Goal: Browse casually

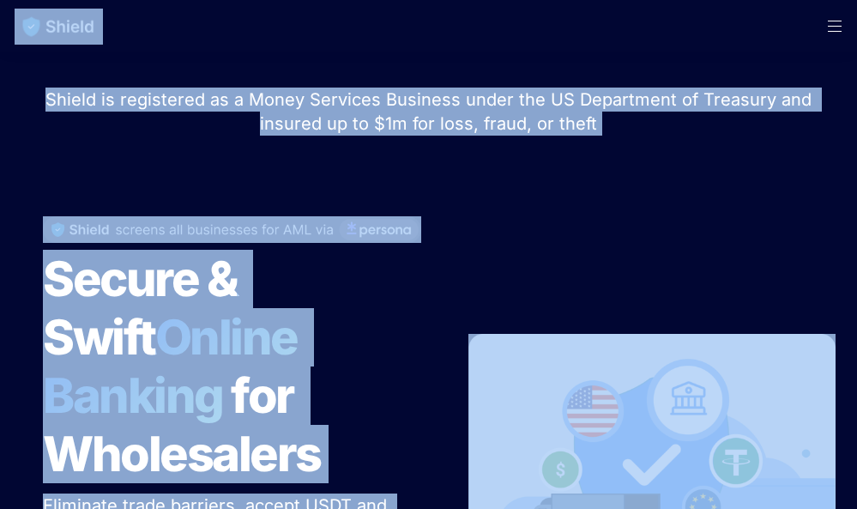
drag, startPoint x: 442, startPoint y: 104, endPoint x: 535, endPoint y: 301, distance: 218.4
drag, startPoint x: 535, startPoint y: 301, endPoint x: 486, endPoint y: 165, distance: 145.2
click at [486, 165] on div at bounding box center [429, 160] width 601 height 43
drag, startPoint x: 419, startPoint y: 51, endPoint x: 469, endPoint y: 384, distance: 336.8
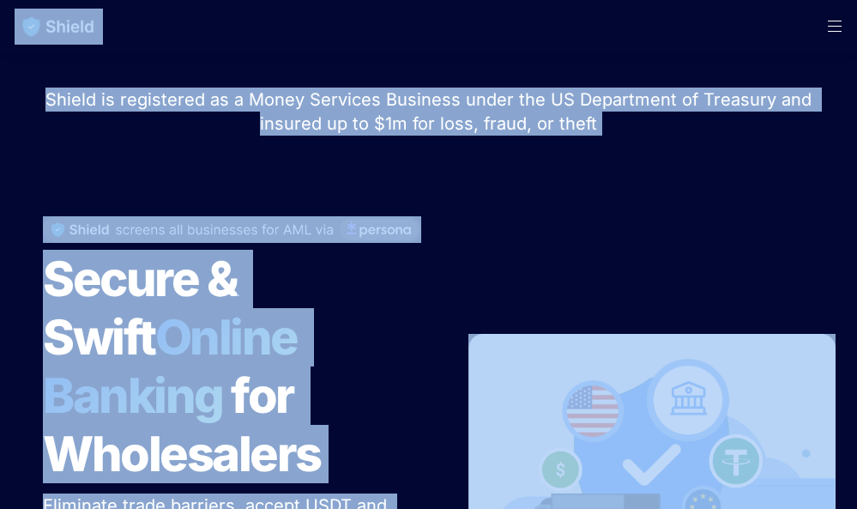
drag, startPoint x: 469, startPoint y: 384, endPoint x: 469, endPoint y: 124, distance: 260.0
click at [469, 124] on span "Shield is registered as a Money Services Business under the US Department of Tr…" at bounding box center [430, 111] width 771 height 45
drag, startPoint x: 418, startPoint y: 33, endPoint x: 618, endPoint y: 319, distance: 348.8
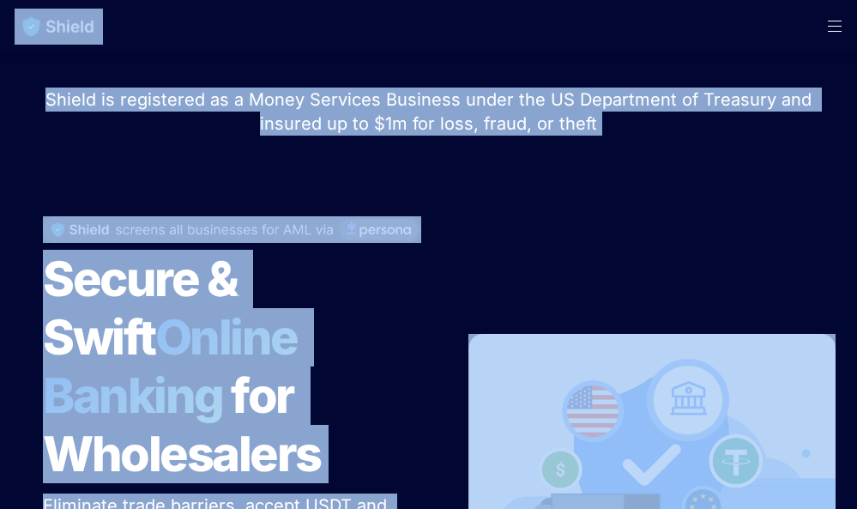
drag, startPoint x: 618, startPoint y: 319, endPoint x: 563, endPoint y: 210, distance: 122.0
click at [563, 210] on div at bounding box center [652, 449] width 367 height 500
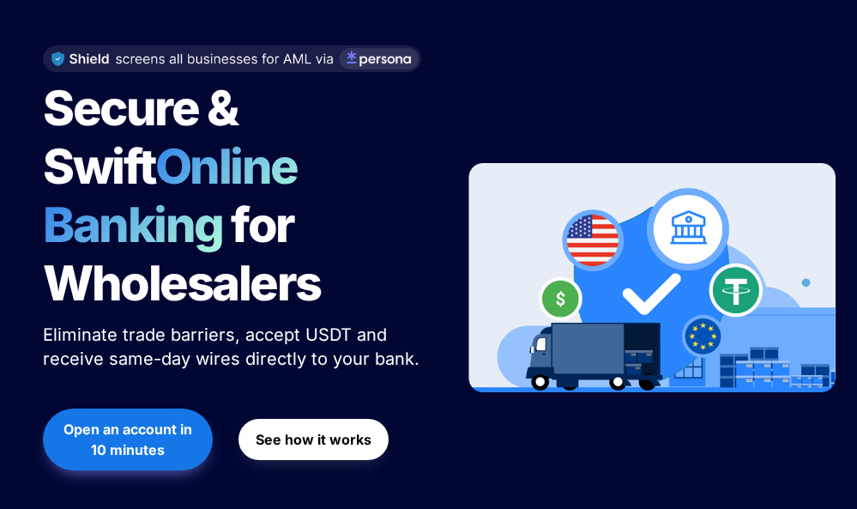
scroll to position [172, 0]
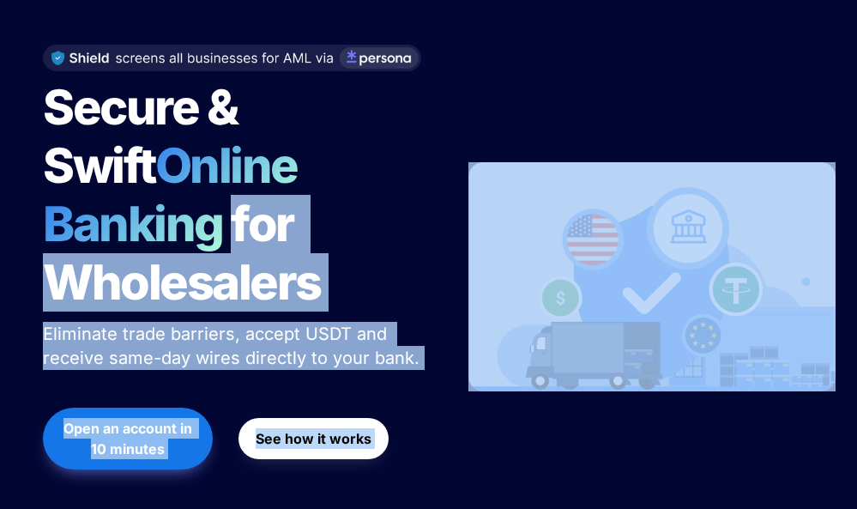
drag, startPoint x: 405, startPoint y: 190, endPoint x: 598, endPoint y: 476, distance: 345.6
click at [598, 476] on div "Secure & Swift Online Banking for Wholesalers Eliminate trade barriers, accept …" at bounding box center [428, 277] width 814 height 535
drag, startPoint x: 598, startPoint y: 476, endPoint x: 529, endPoint y: 405, distance: 98.9
click at [529, 405] on div at bounding box center [652, 277] width 367 height 500
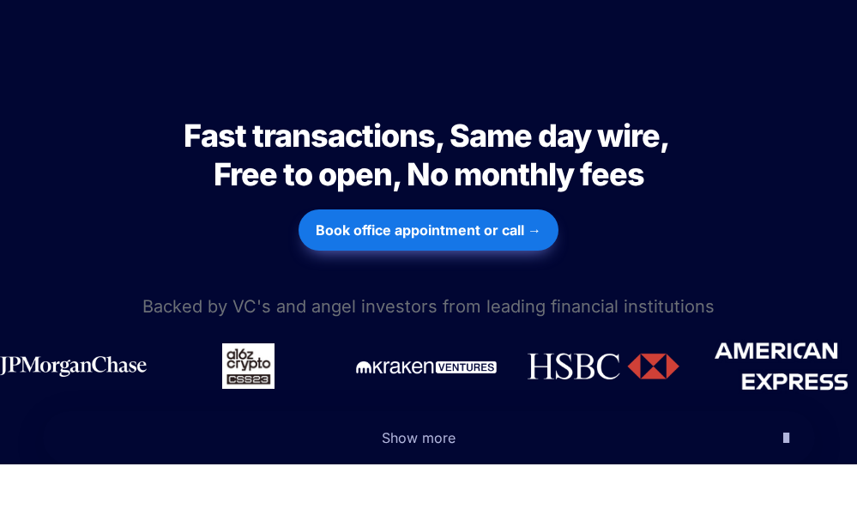
scroll to position [686, 0]
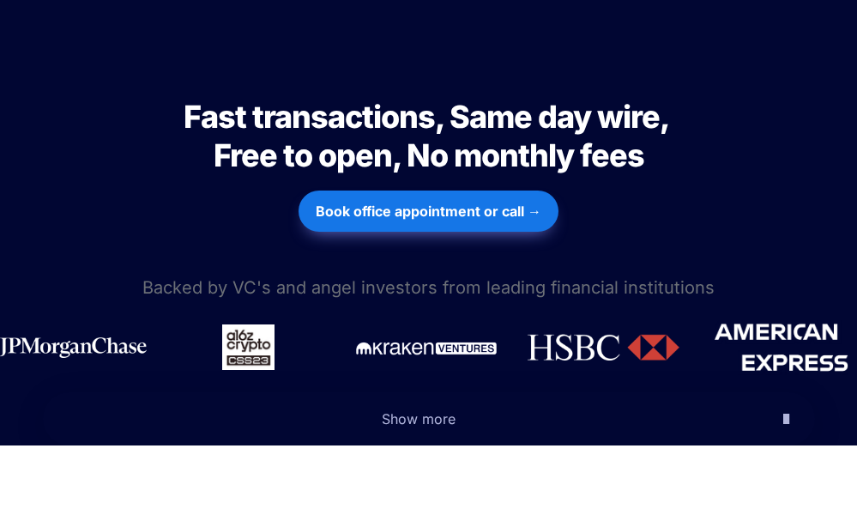
click at [422, 410] on span "Show more" at bounding box center [419, 418] width 74 height 17
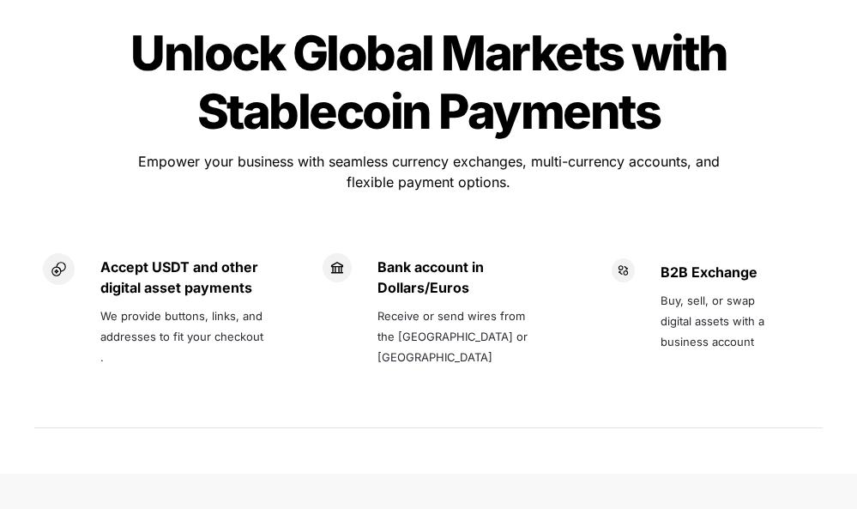
scroll to position [1630, 0]
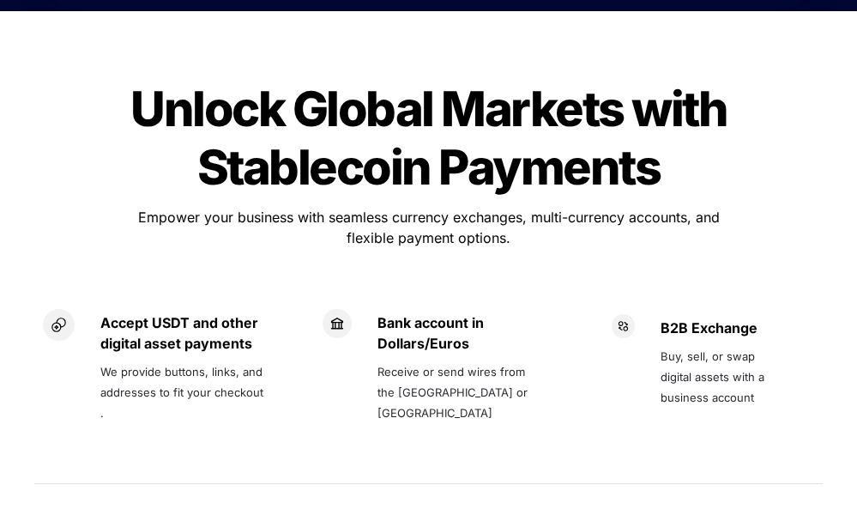
click at [251, 107] on span "Unlock Global Markets with Stablecoin Payments" at bounding box center [432, 138] width 605 height 117
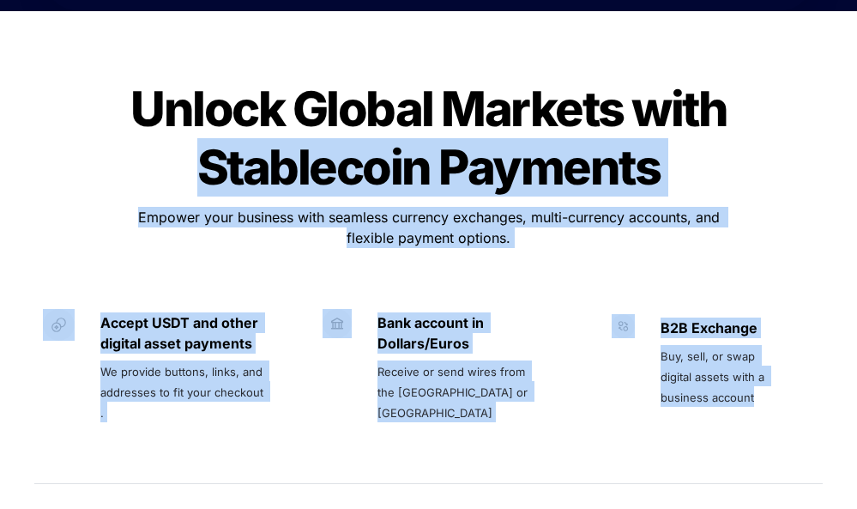
drag, startPoint x: 251, startPoint y: 107, endPoint x: 717, endPoint y: 454, distance: 580.8
click at [714, 449] on div "Unlock Global Markets with Stablecoin Payments Unlock Global Markets with Stabl…" at bounding box center [428, 284] width 823 height 457
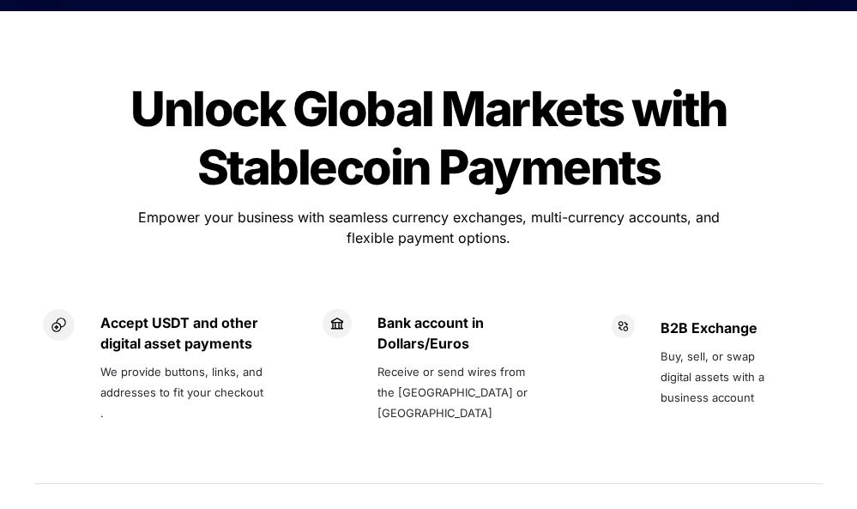
drag, startPoint x: 717, startPoint y: 454, endPoint x: 789, endPoint y: 455, distance: 72.9
click at [789, 455] on div "Unlock Global Markets with Stablecoin Payments Unlock Global Markets with Stabl…" at bounding box center [428, 284] width 857 height 491
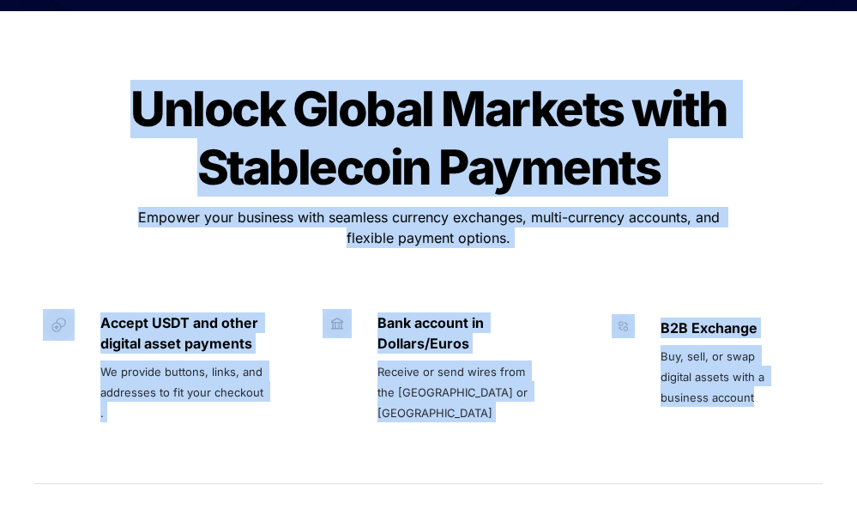
drag, startPoint x: 789, startPoint y: 455, endPoint x: 88, endPoint y: -20, distance: 847.3
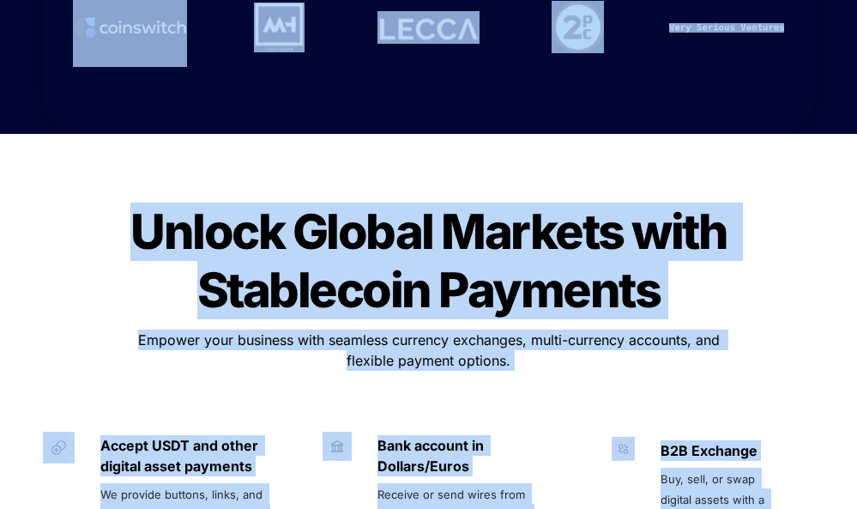
drag, startPoint x: 88, startPoint y: -20, endPoint x: 111, endPoint y: 219, distance: 239.7
click at [111, 219] on div "Unlock Global Markets with Stablecoin Payments Unlock Global Markets with Stabl…" at bounding box center [428, 406] width 823 height 457
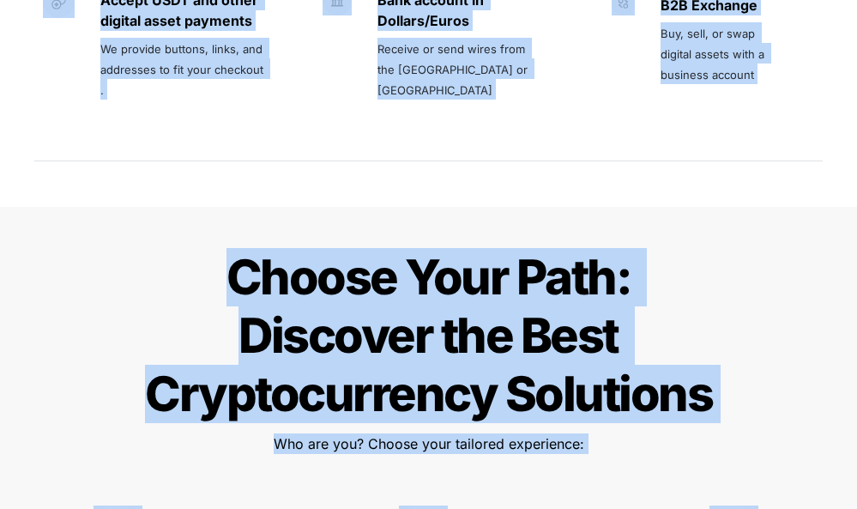
scroll to position [0, 0]
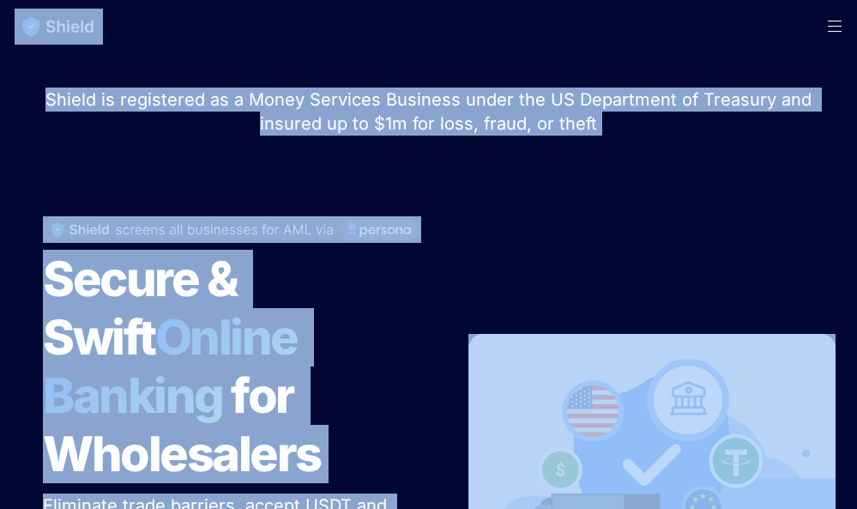
drag, startPoint x: 735, startPoint y: 347, endPoint x: 351, endPoint y: -266, distance: 723.3
click at [660, 162] on div at bounding box center [429, 160] width 601 height 43
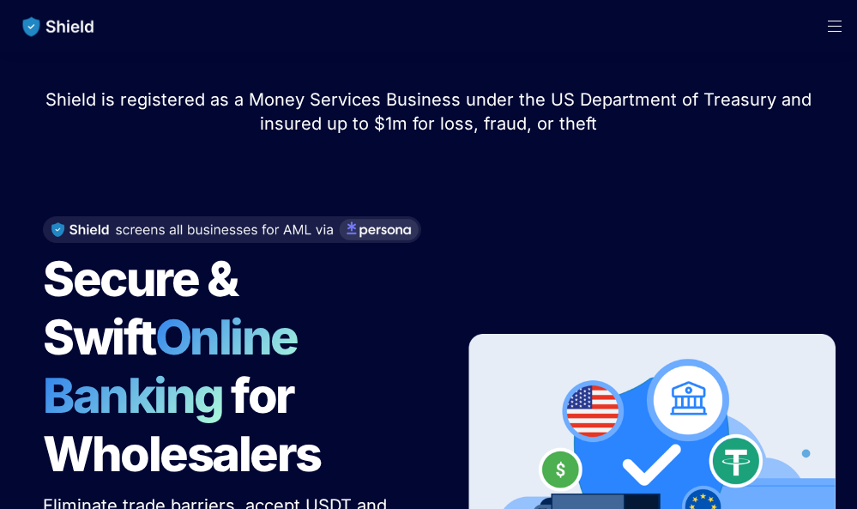
drag, startPoint x: 368, startPoint y: 136, endPoint x: 358, endPoint y: 130, distance: 11.5
click at [368, 136] on p "Shield is registered as a Money Services Business under the US Department of Tr…" at bounding box center [428, 111] width 814 height 55
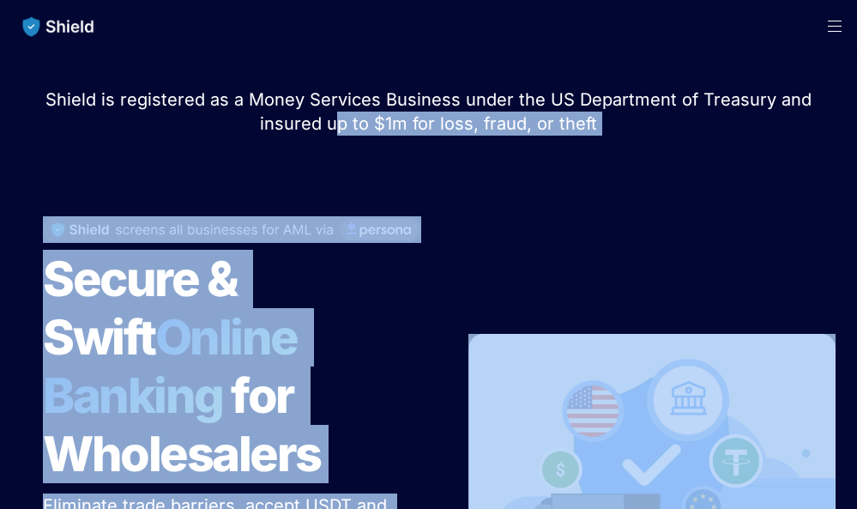
drag, startPoint x: 342, startPoint y: 112, endPoint x: 741, endPoint y: 291, distance: 437.5
click at [741, 291] on div "Shield raised $2.1M in an oversubscribed pre-seed round! Read here to learn mor…" at bounding box center [428, 391] width 857 height 681
click at [562, 166] on div at bounding box center [429, 160] width 601 height 43
